Goal: Task Accomplishment & Management: Use online tool/utility

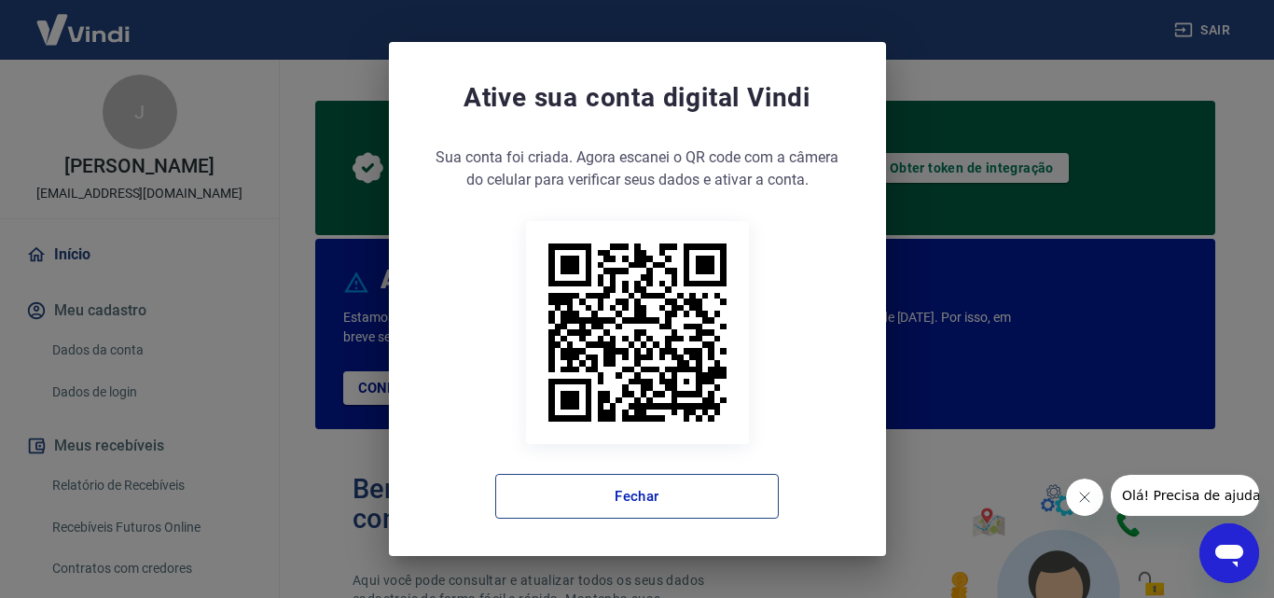
click at [681, 500] on button "Fechar" at bounding box center [636, 496] width 283 height 45
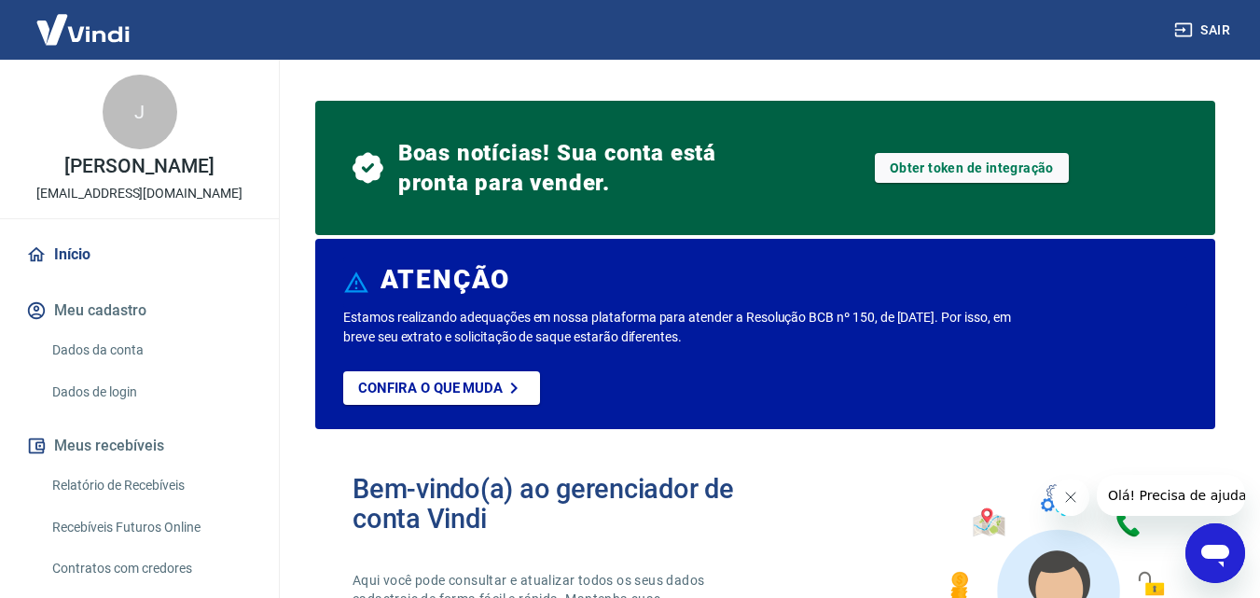
click at [64, 261] on link "Início" at bounding box center [139, 254] width 234 height 41
click at [1062, 497] on icon "Fechar mensagem da empresa" at bounding box center [1069, 497] width 15 height 15
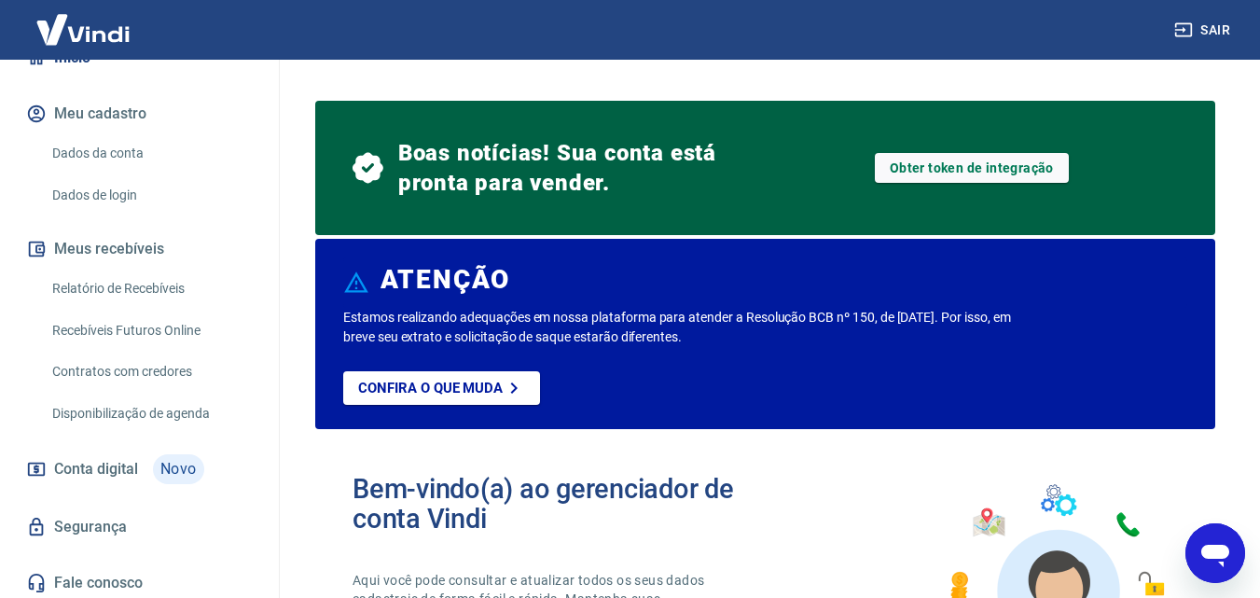
scroll to position [202, 0]
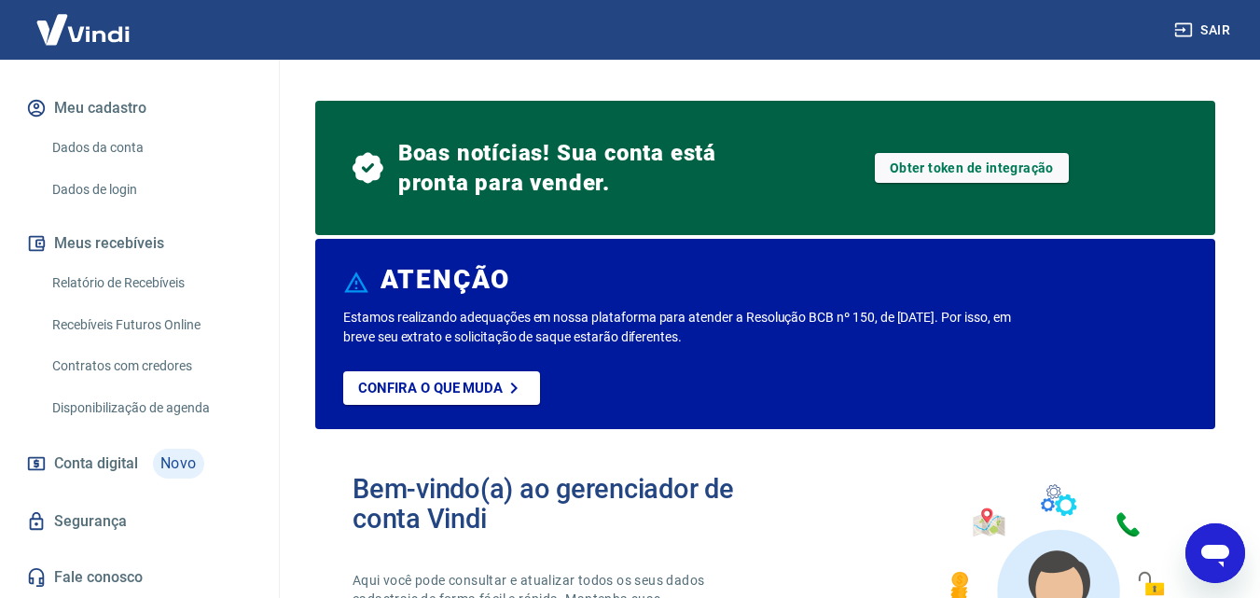
click at [105, 370] on link "Contratos com credores" at bounding box center [151, 366] width 212 height 38
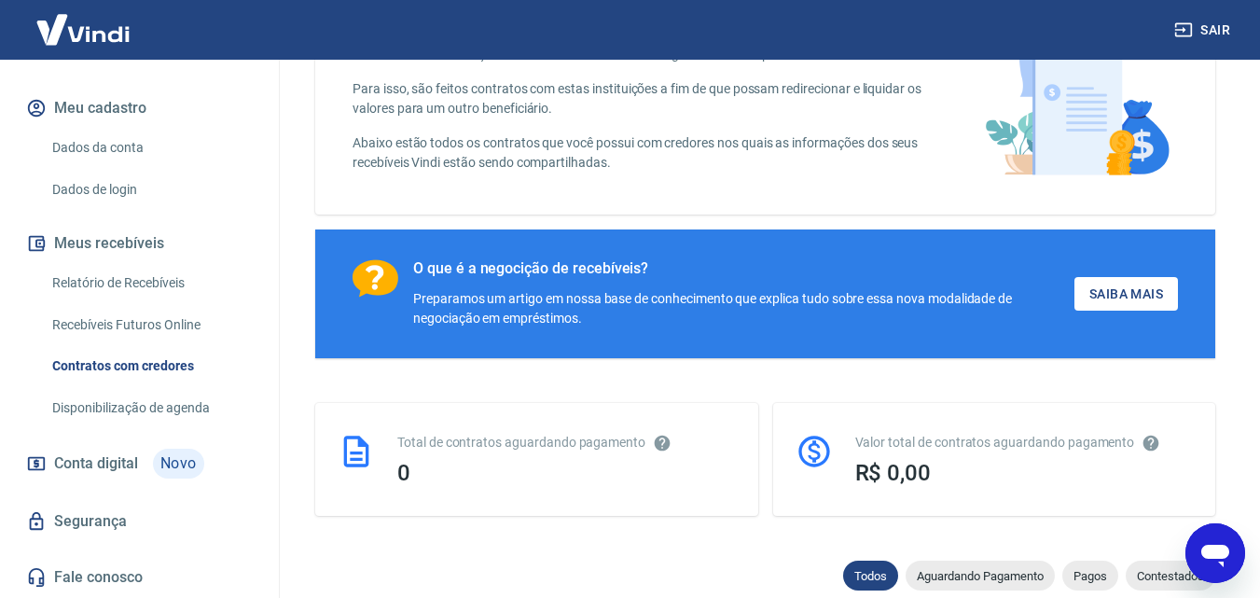
scroll to position [49, 0]
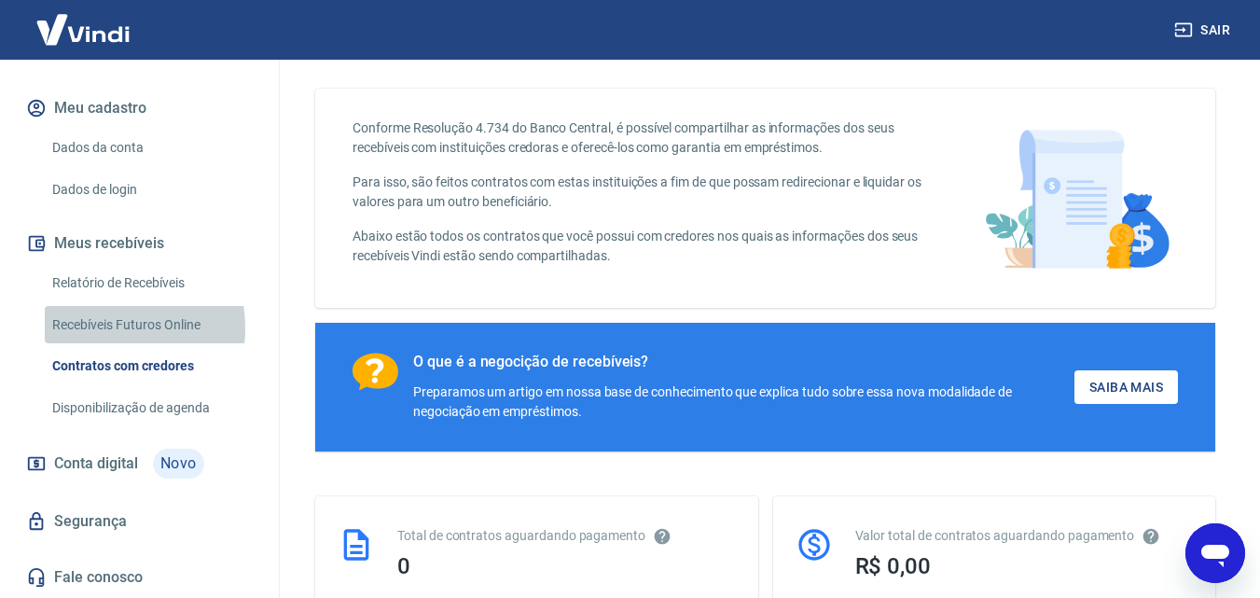
click at [96, 327] on link "Recebíveis Futuros Online" at bounding box center [151, 325] width 212 height 38
